Goal: Check status

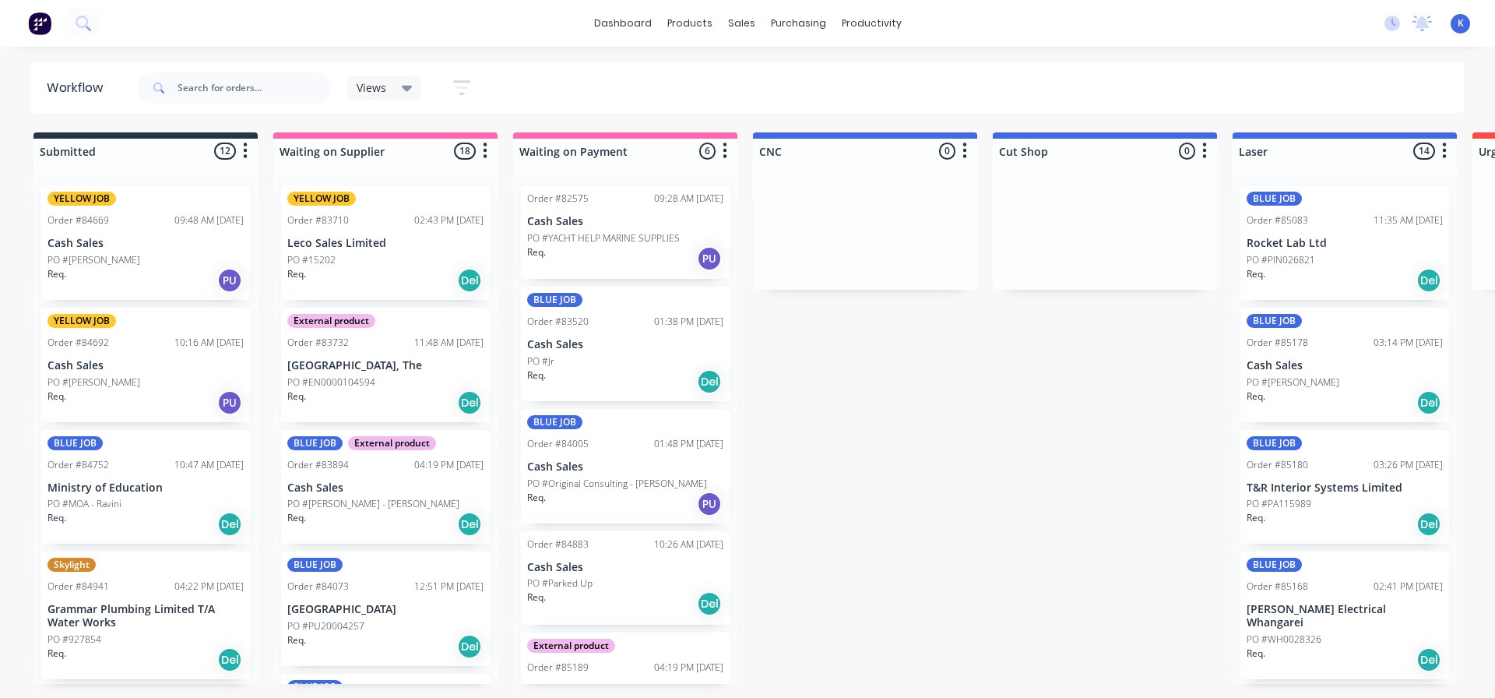
scroll to position [185, 0]
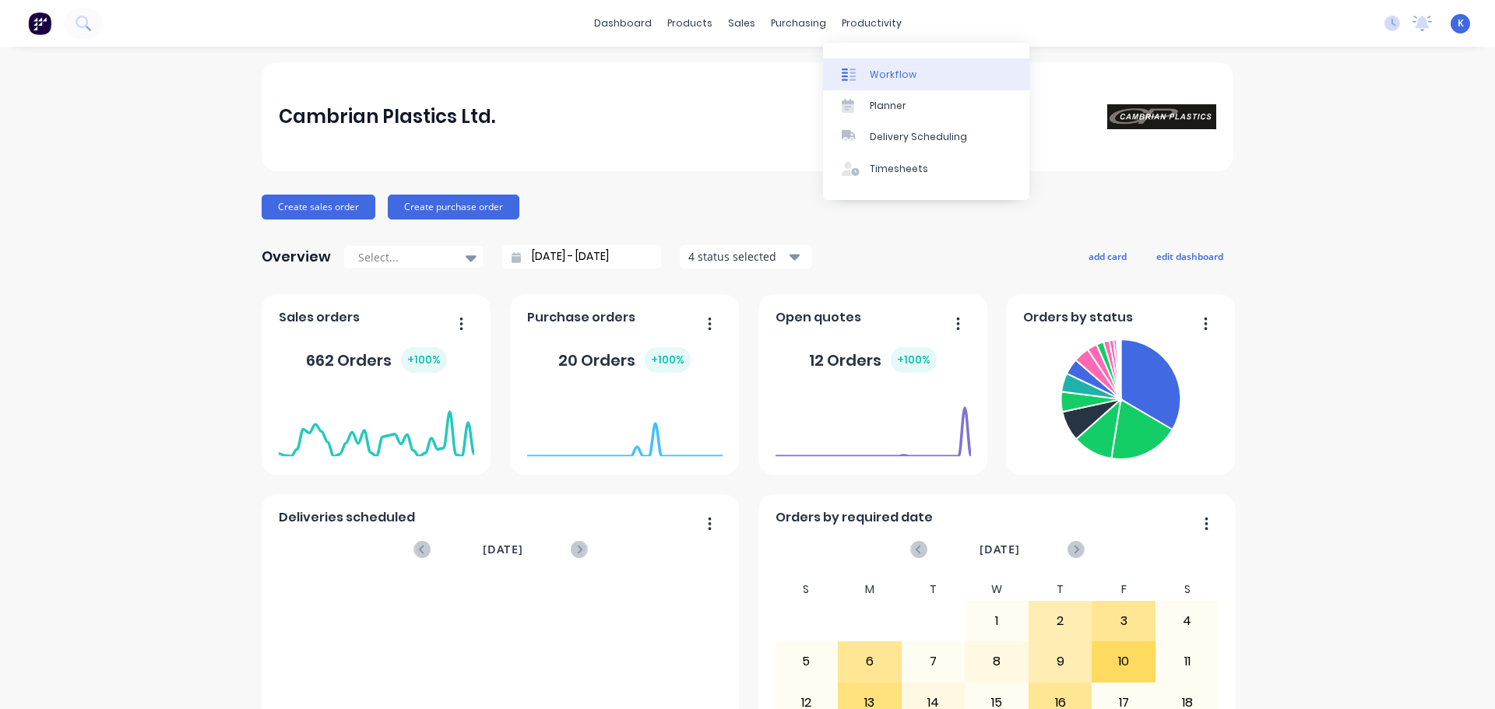
click at [895, 68] on div "Workflow" at bounding box center [893, 75] width 47 height 14
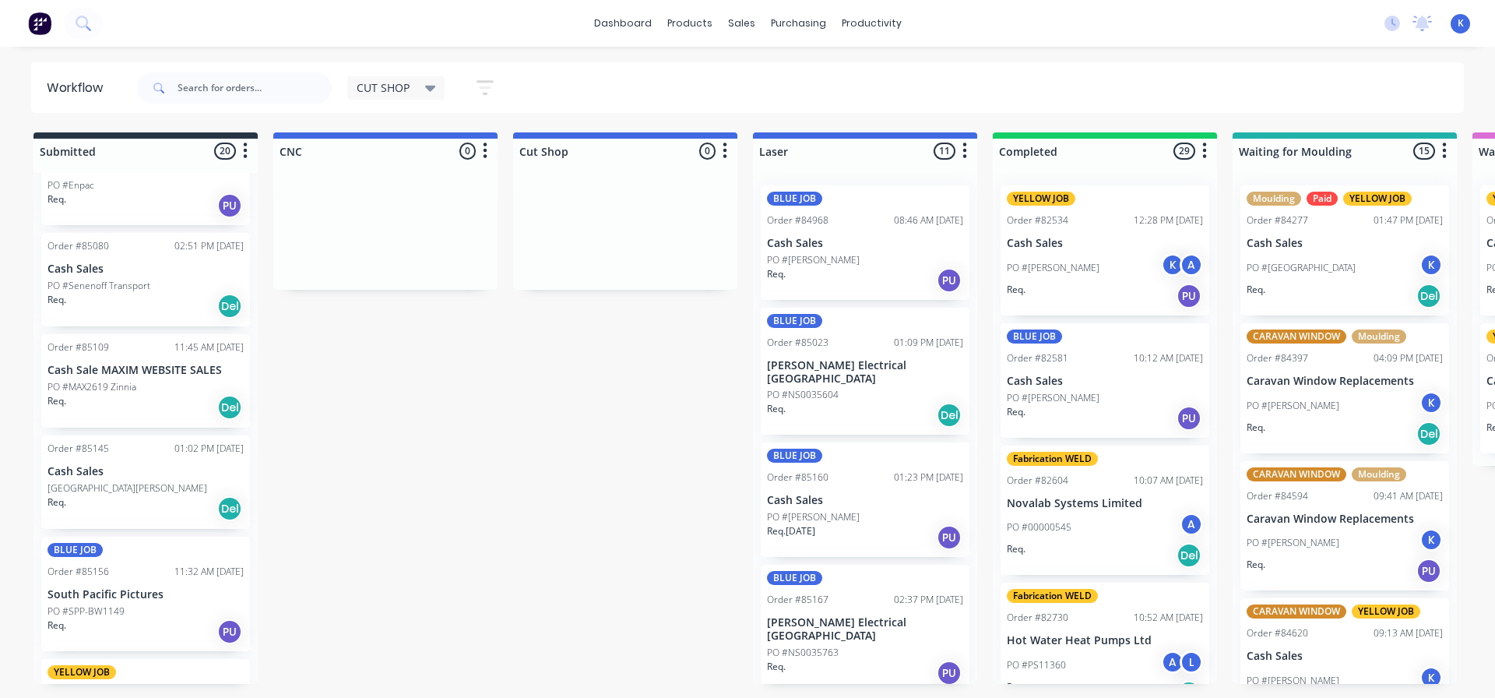
scroll to position [779, 0]
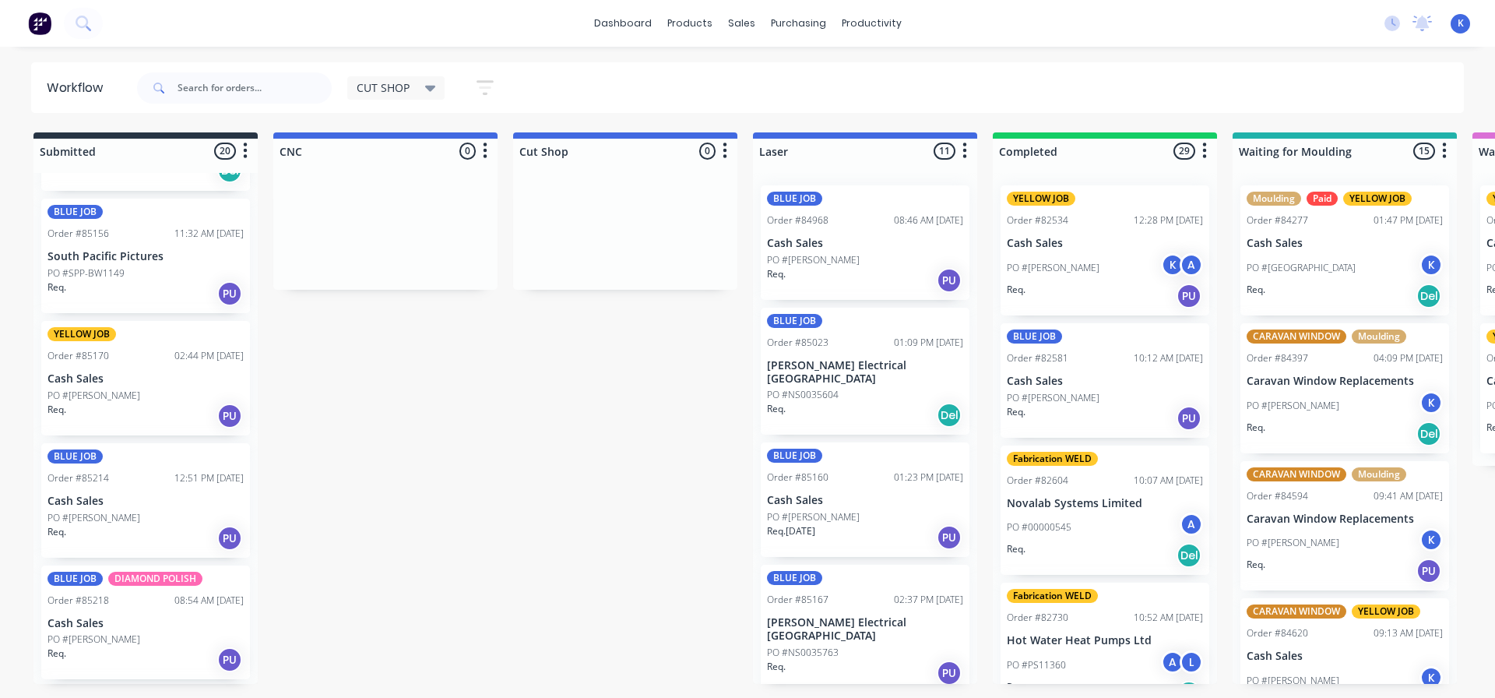
click at [125, 380] on p "Cash Sales" at bounding box center [145, 378] width 196 height 13
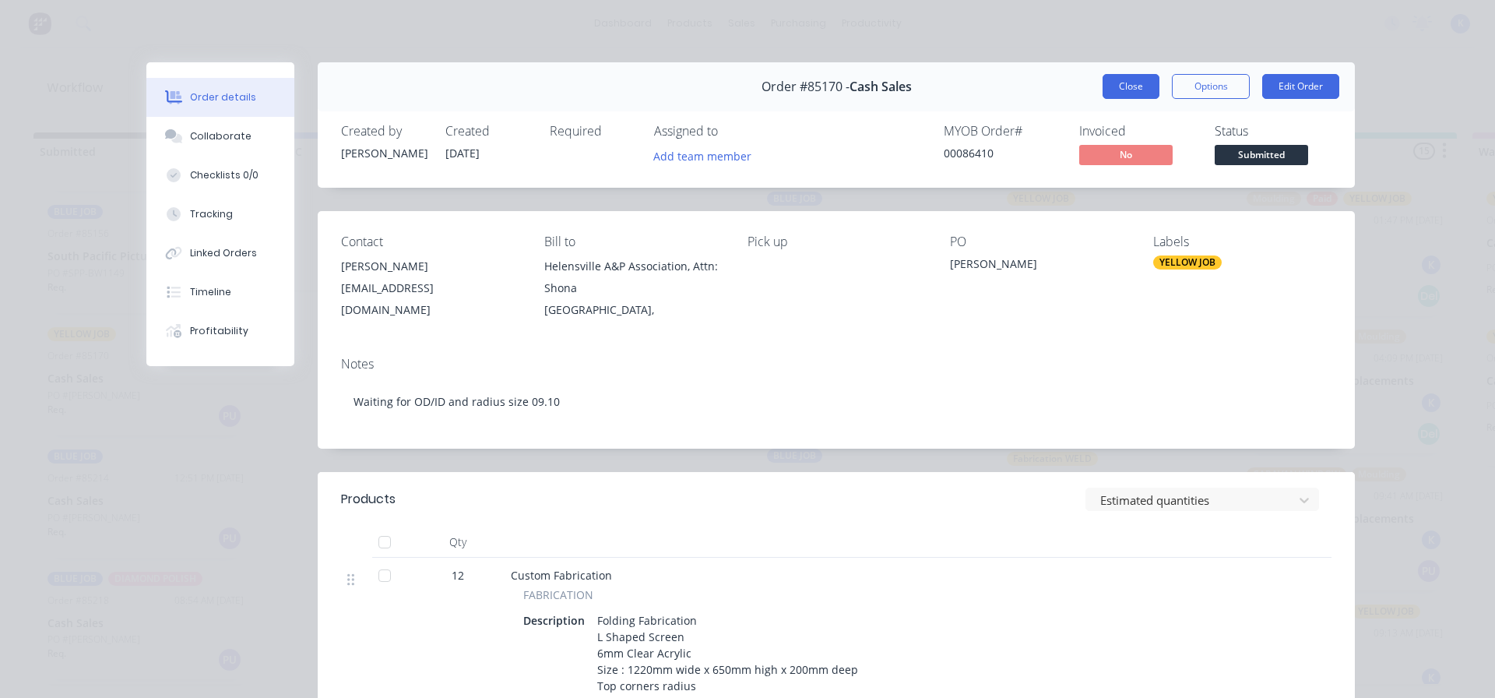
click at [1122, 90] on button "Close" at bounding box center [1130, 86] width 57 height 25
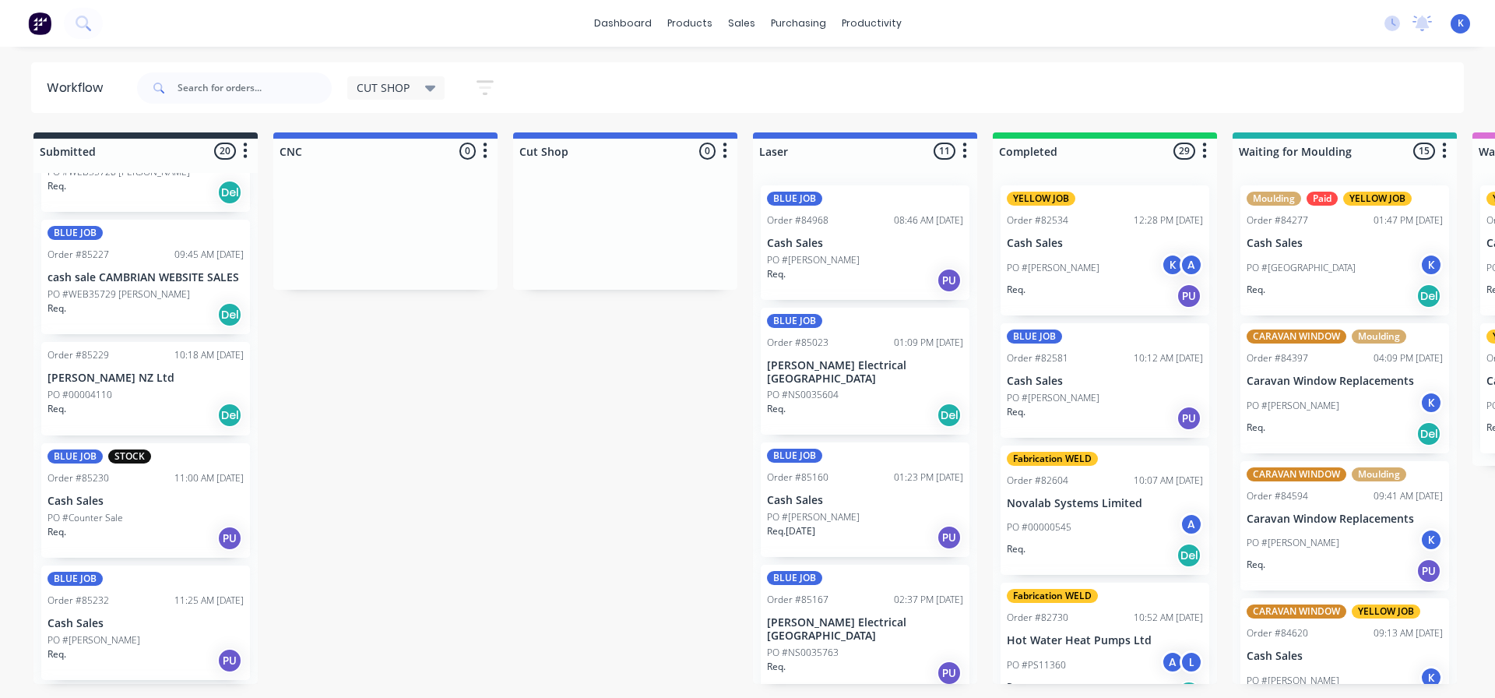
scroll to position [1791, 0]
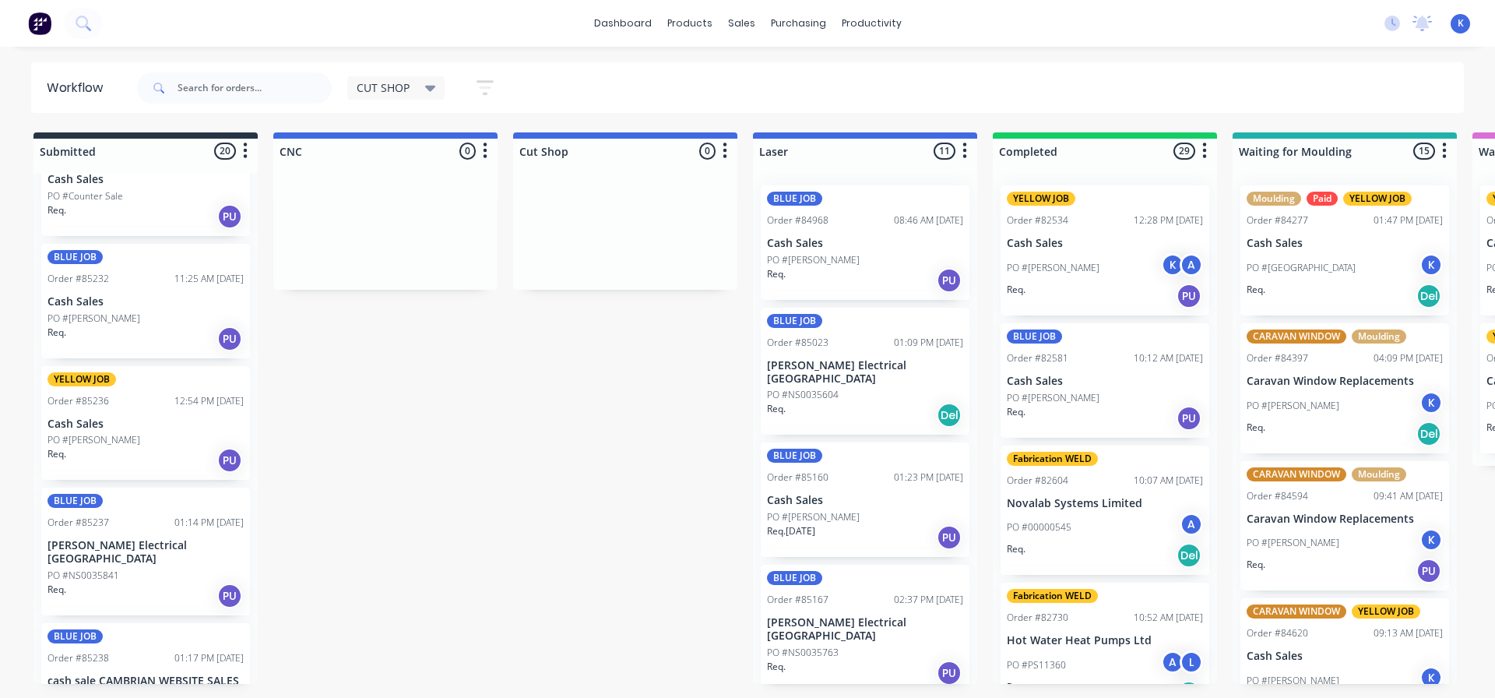
click at [117, 428] on p "Cash Sales" at bounding box center [145, 423] width 196 height 13
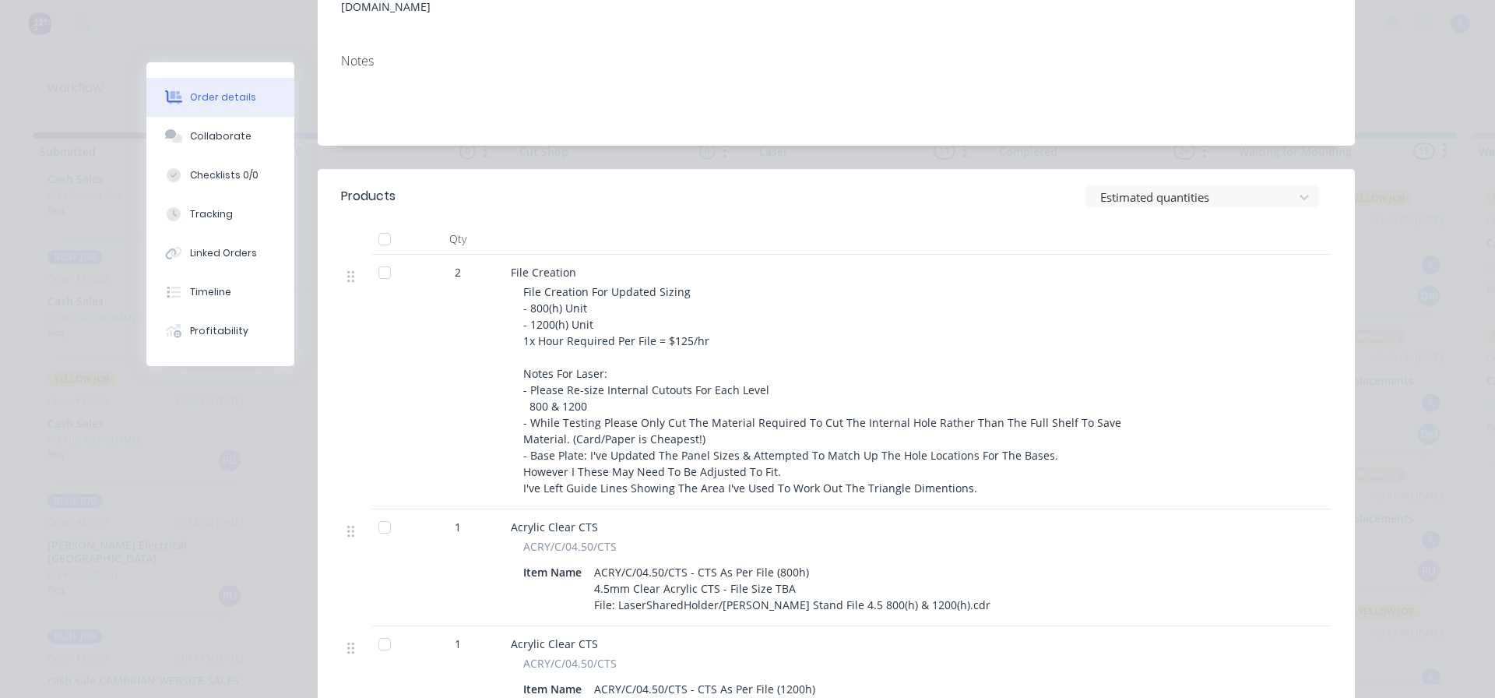
scroll to position [51, 0]
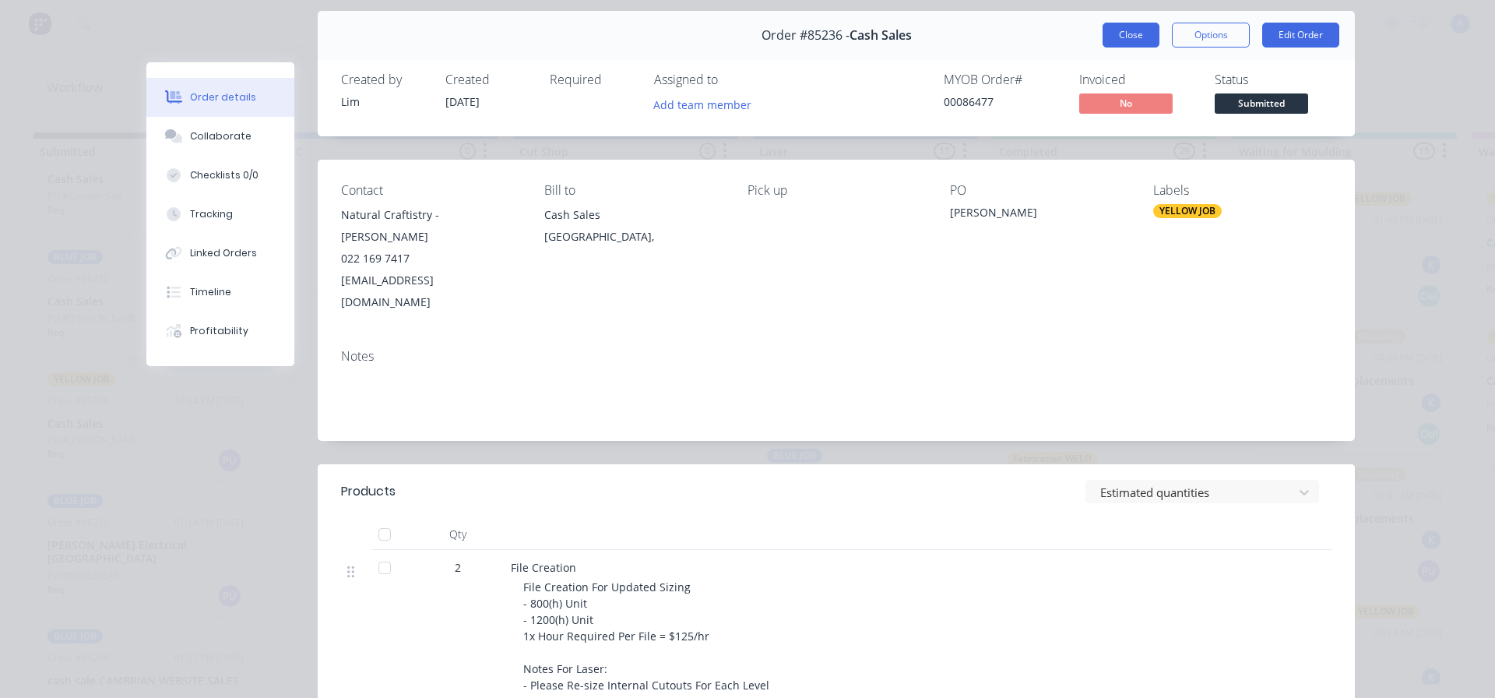
click at [1127, 32] on button "Close" at bounding box center [1130, 35] width 57 height 25
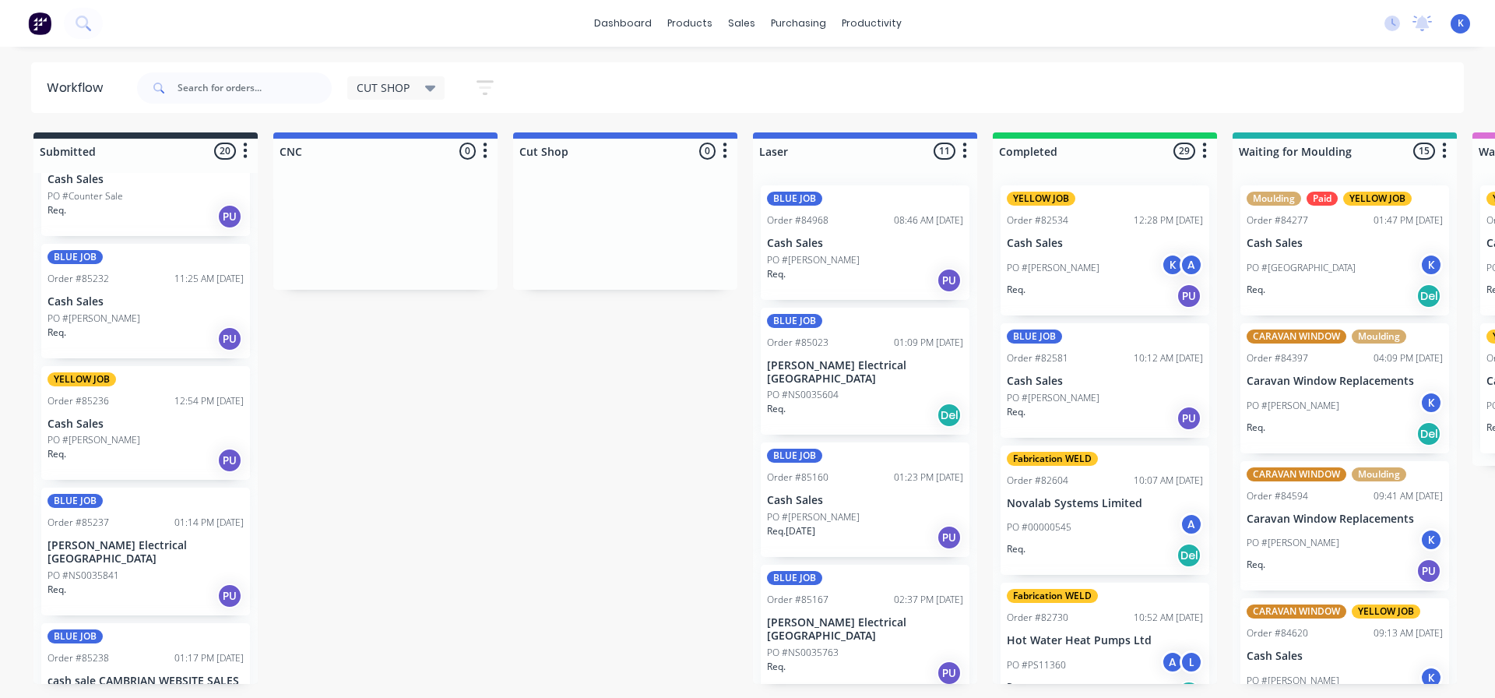
click at [109, 551] on p "[PERSON_NAME] Electrical [GEOGRAPHIC_DATA]" at bounding box center [145, 552] width 196 height 26
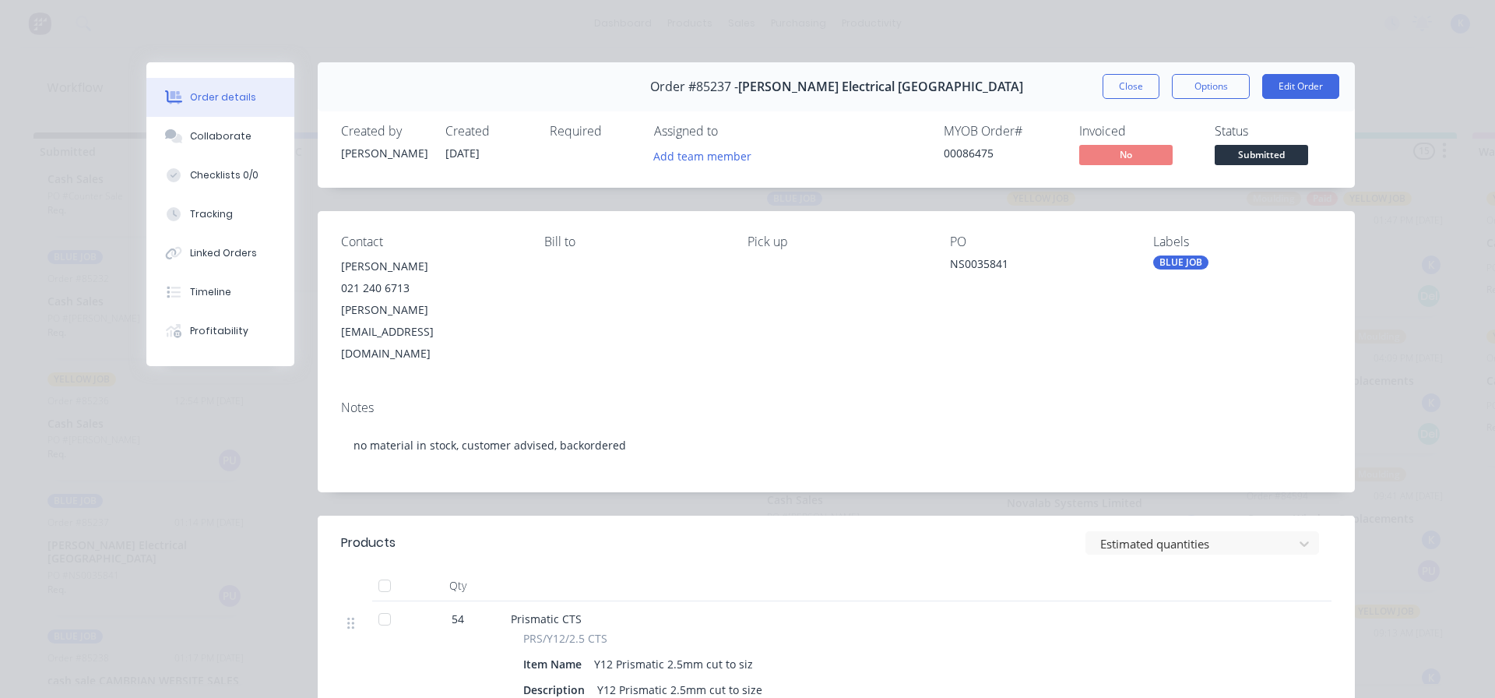
drag, startPoint x: 1127, startPoint y: 87, endPoint x: 1113, endPoint y: 90, distance: 14.2
click at [1123, 89] on button "Close" at bounding box center [1130, 86] width 57 height 25
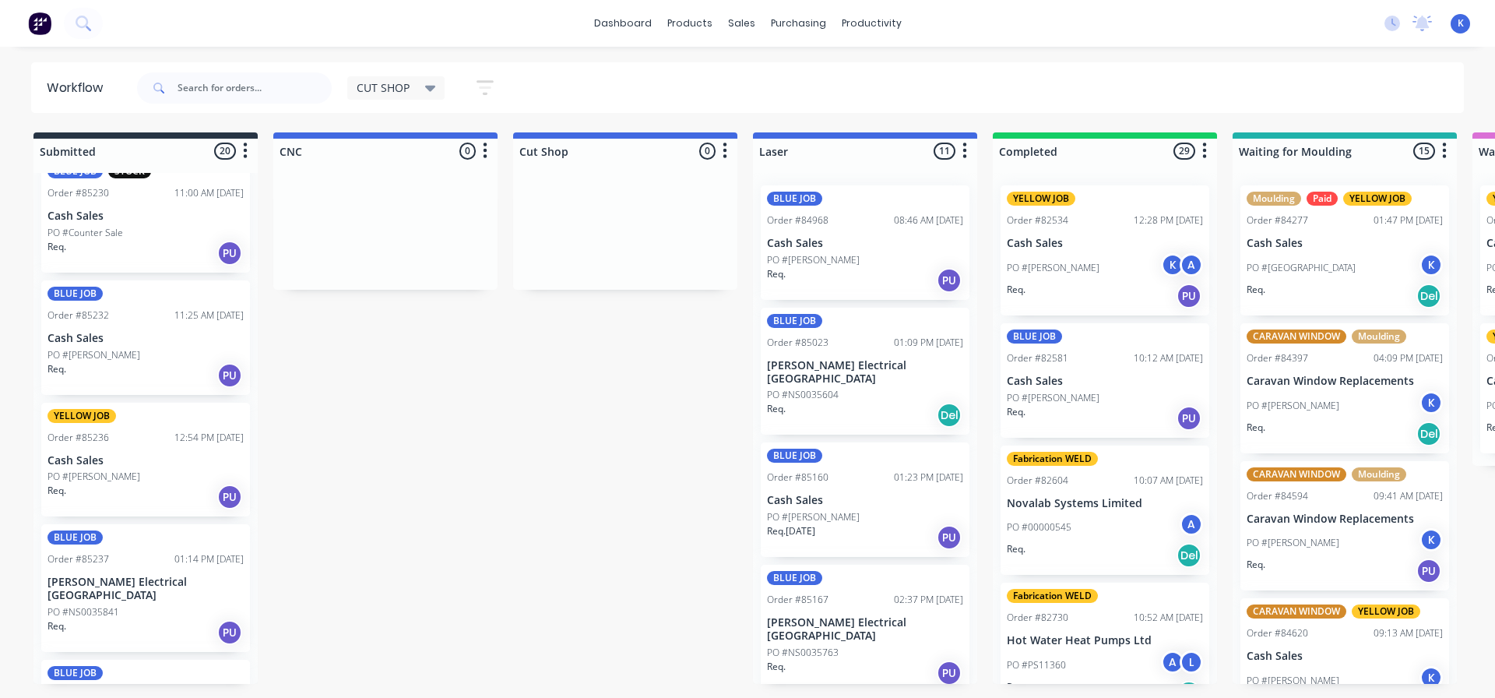
scroll to position [1676, 0]
